Goal: Task Accomplishment & Management: Complete application form

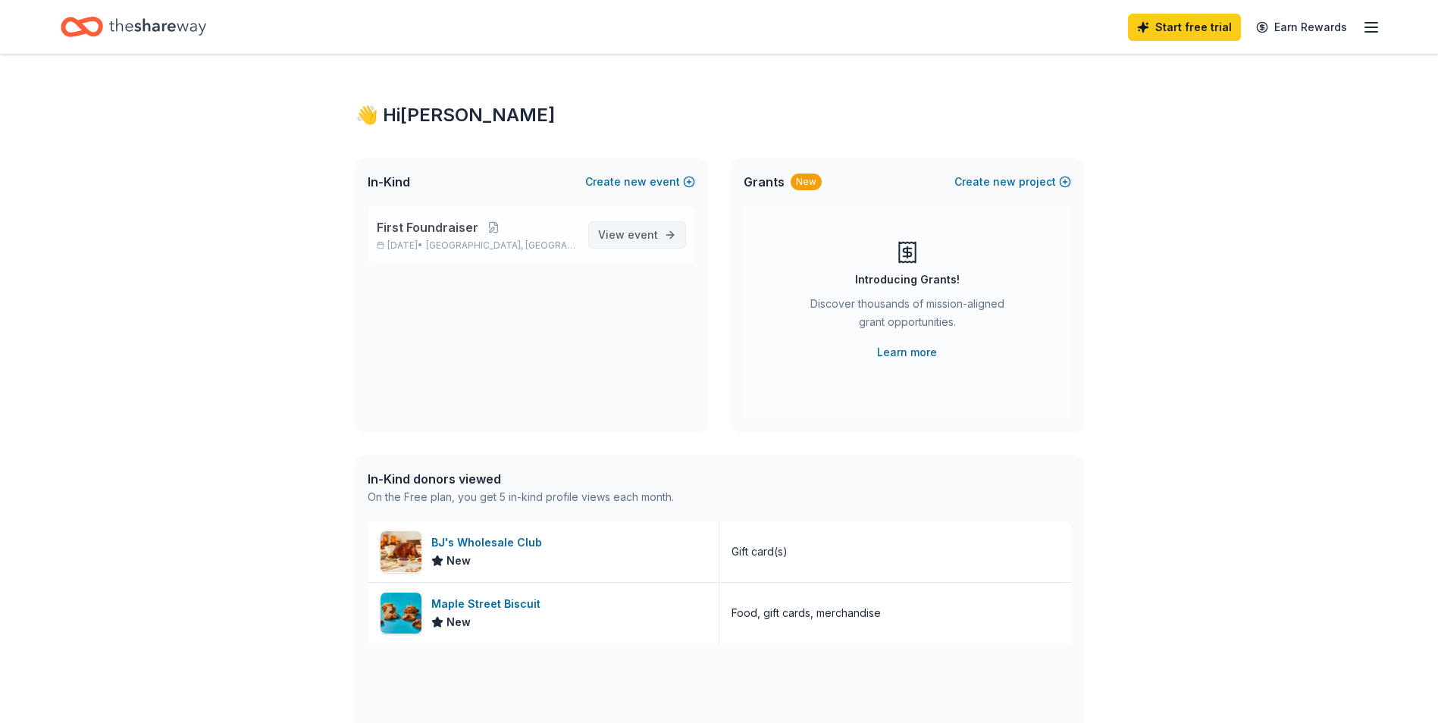
click at [648, 233] on span "event" at bounding box center [643, 234] width 30 height 13
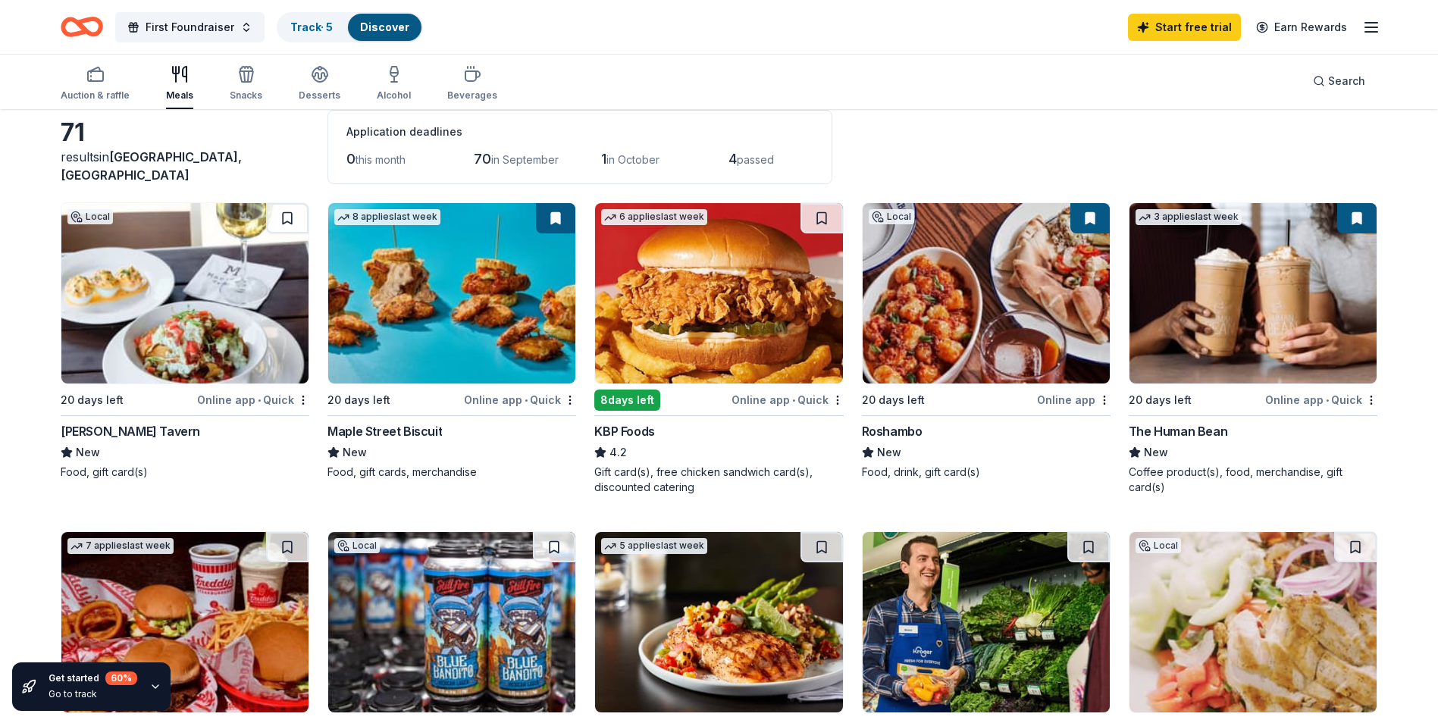
scroll to position [76, 0]
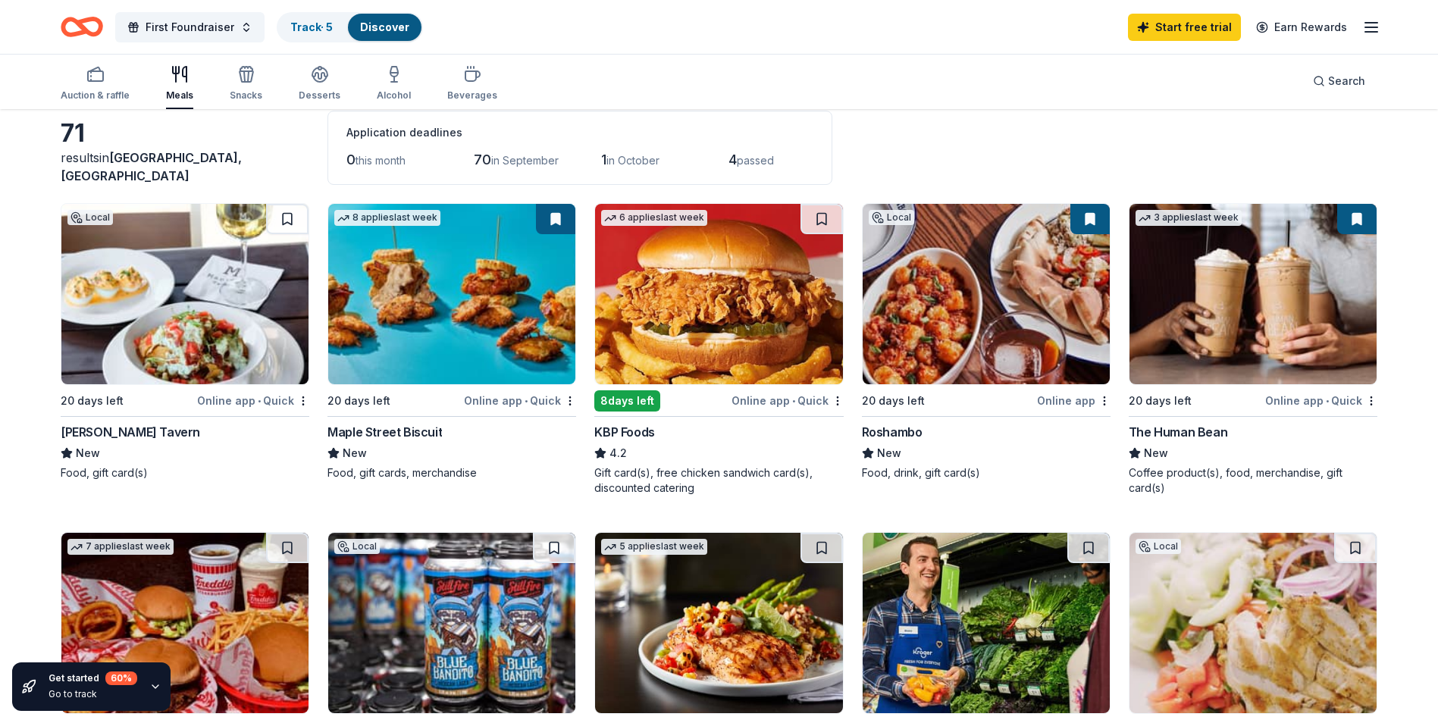
click at [745, 312] on img at bounding box center [718, 294] width 247 height 180
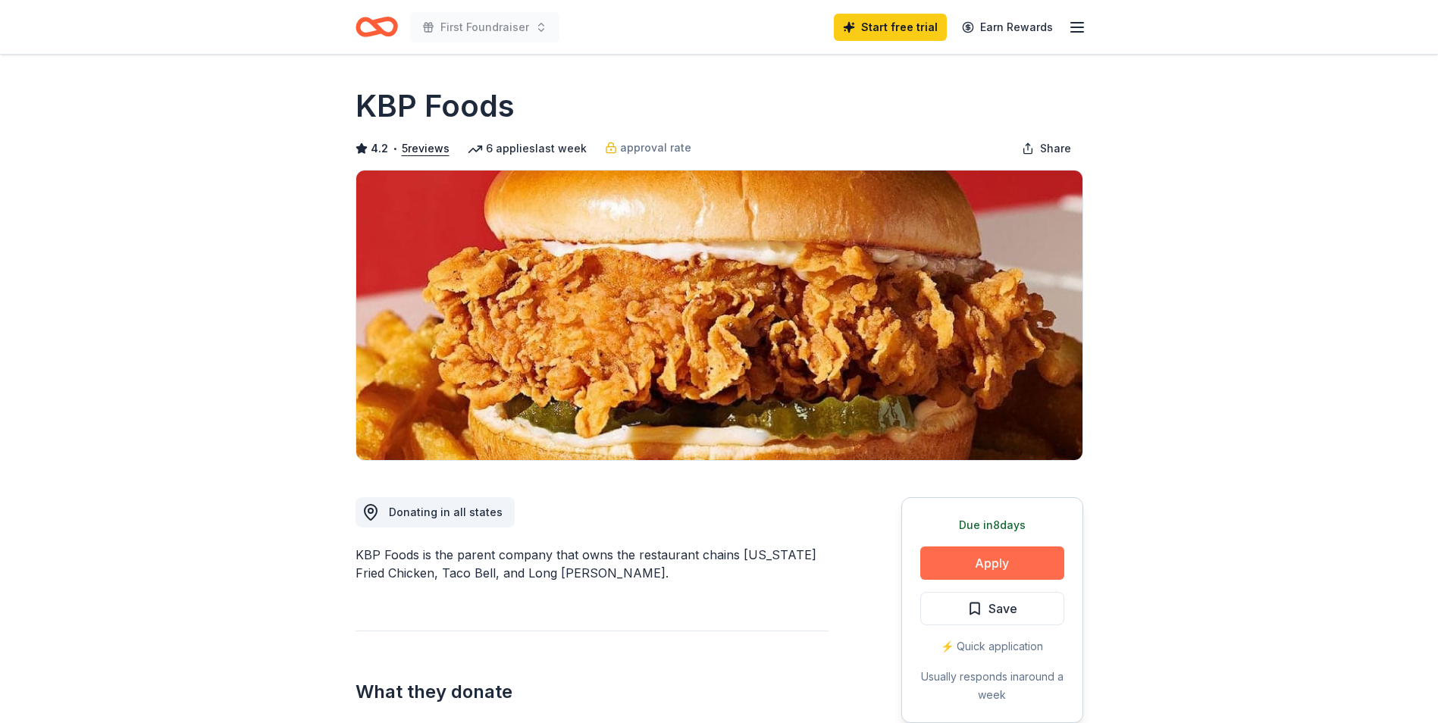
click at [1004, 554] on button "Apply" at bounding box center [992, 563] width 144 height 33
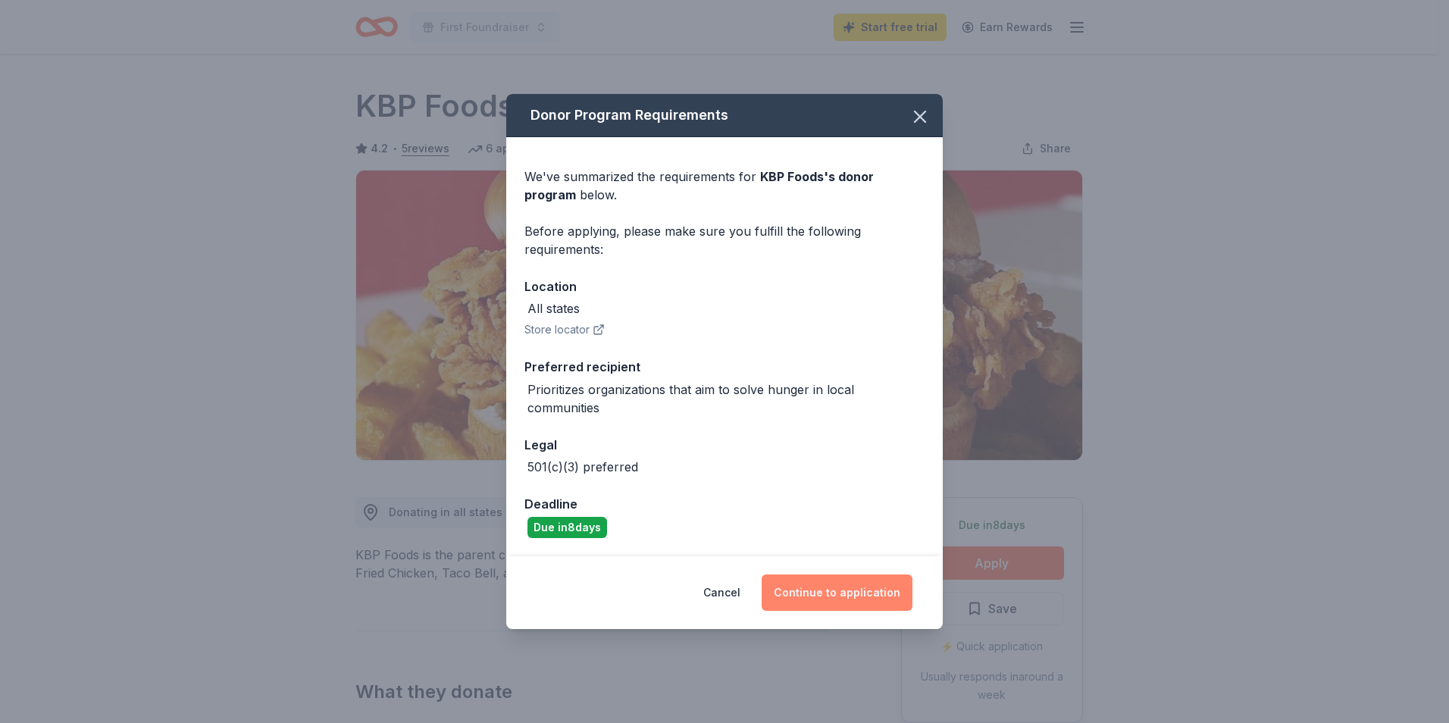
click at [844, 588] on button "Continue to application" at bounding box center [837, 593] width 151 height 36
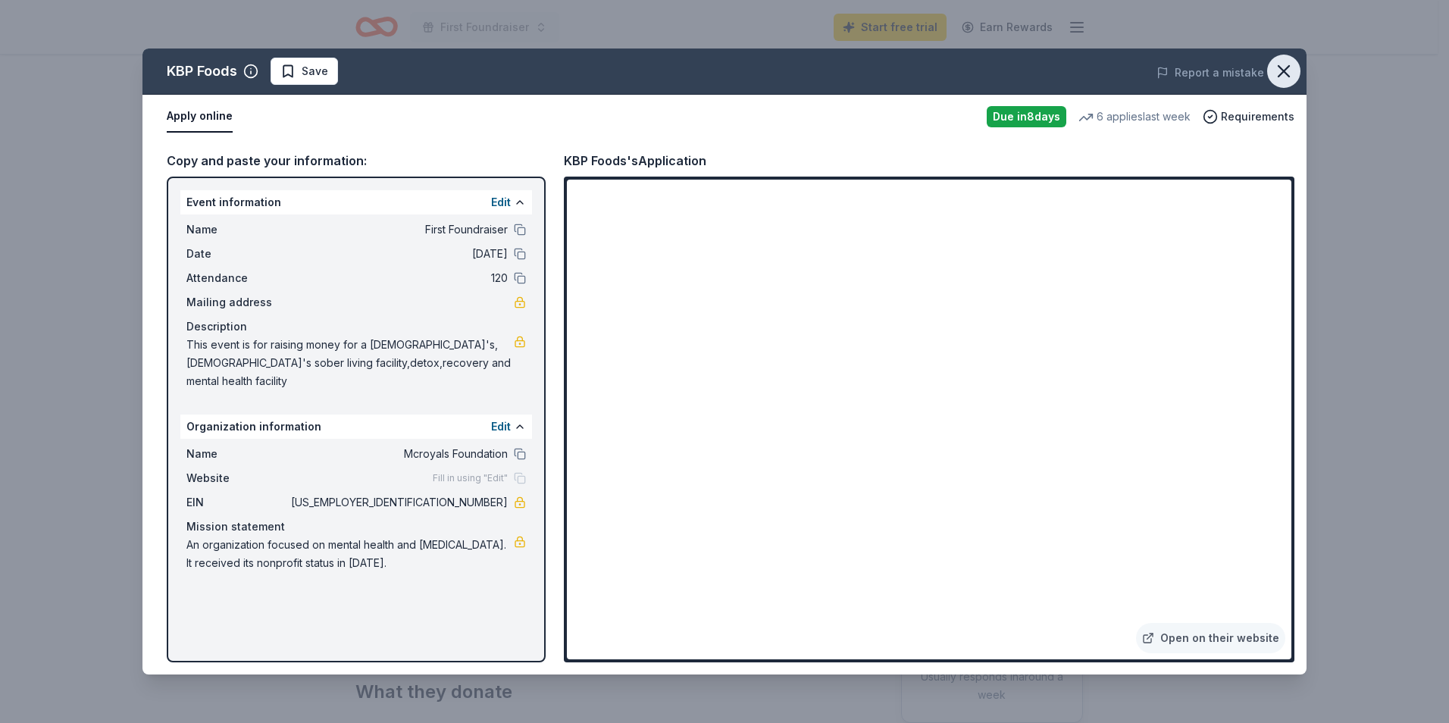
drag, startPoint x: 1283, startPoint y: 69, endPoint x: 1268, endPoint y: 69, distance: 14.4
click at [1282, 69] on icon "button" at bounding box center [1284, 71] width 11 height 11
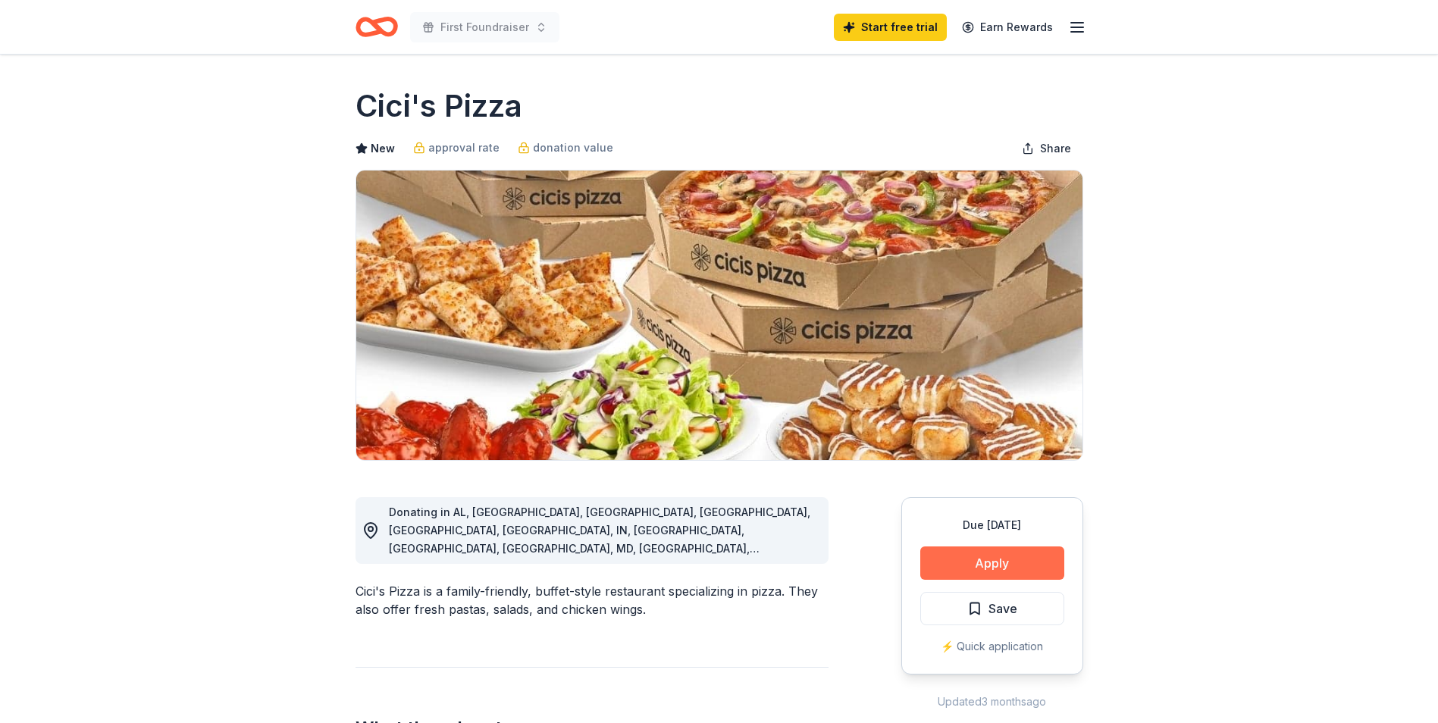
click at [950, 558] on button "Apply" at bounding box center [992, 563] width 144 height 33
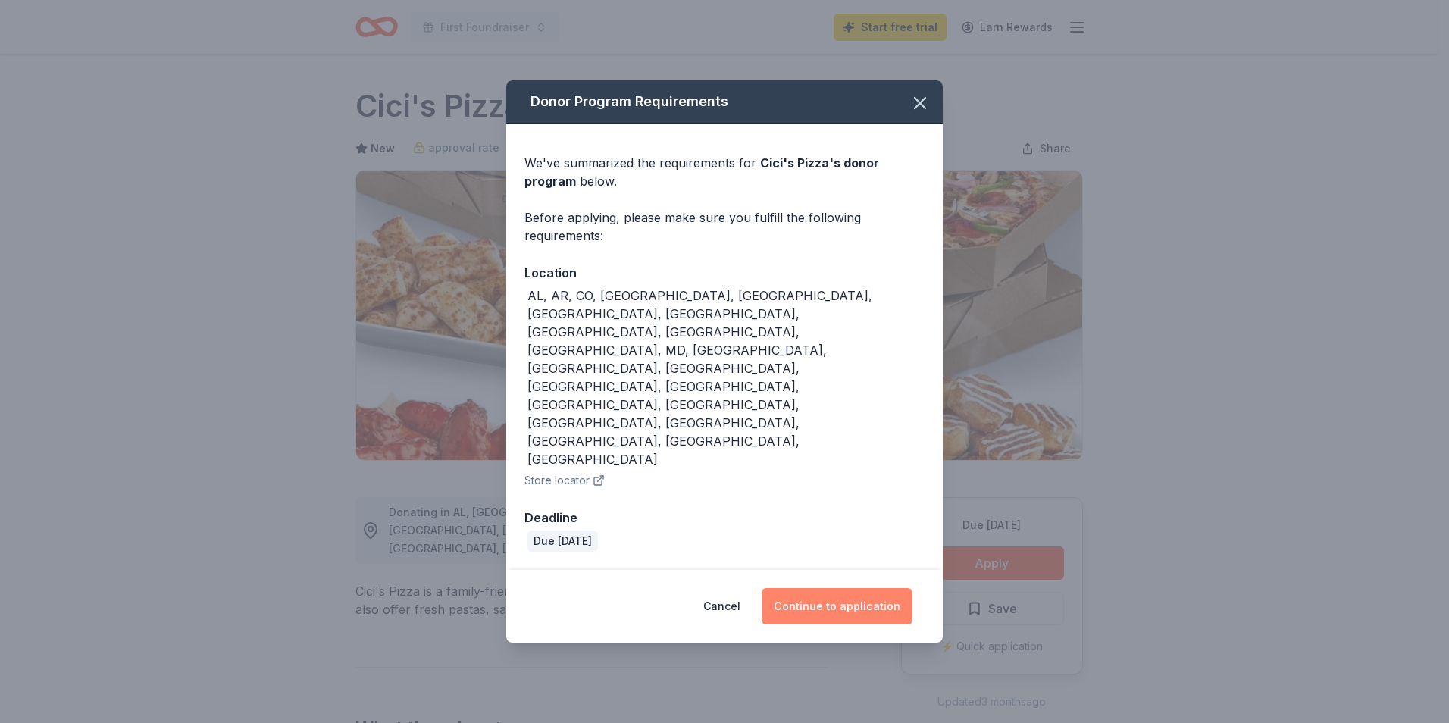
click at [851, 588] on button "Continue to application" at bounding box center [837, 606] width 151 height 36
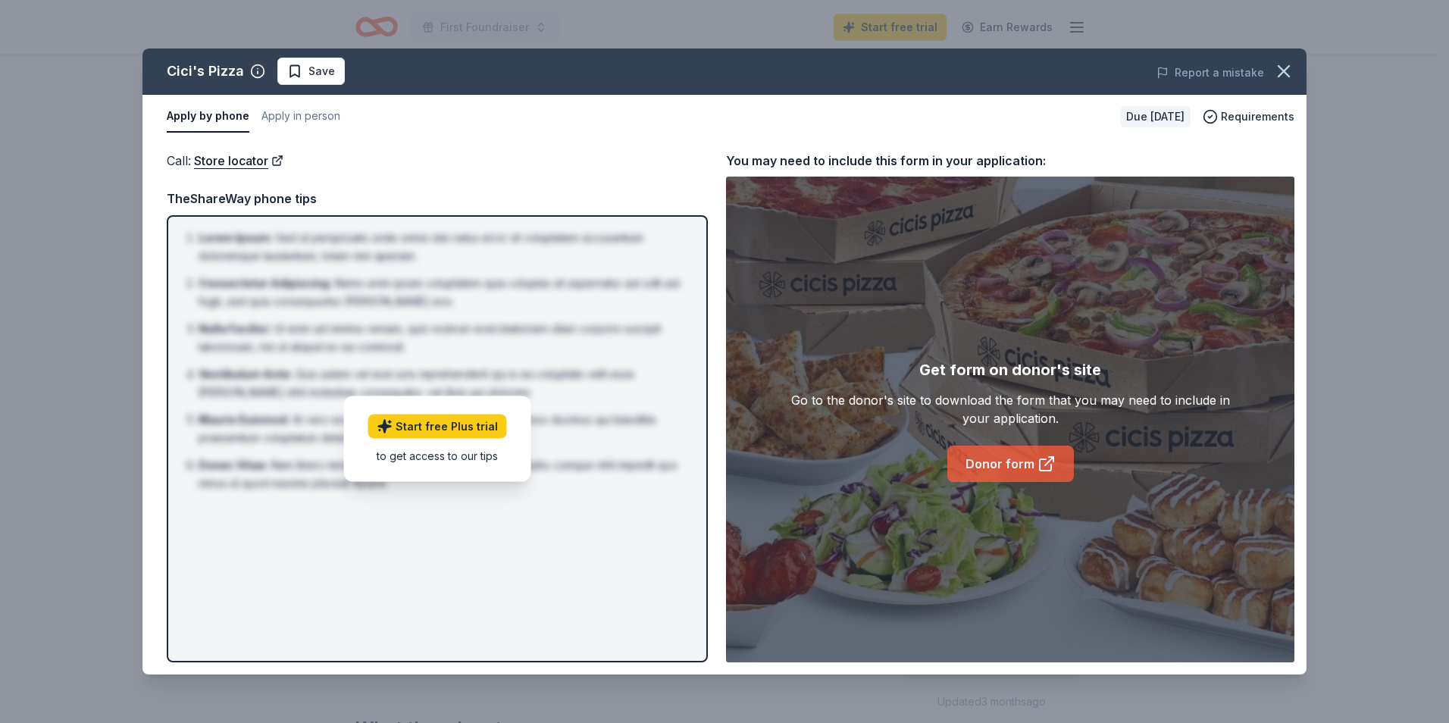
click at [1006, 464] on link "Donor form" at bounding box center [1011, 464] width 127 height 36
click at [1047, 462] on icon at bounding box center [1049, 461] width 8 height 8
